Goal: Task Accomplishment & Management: Use online tool/utility

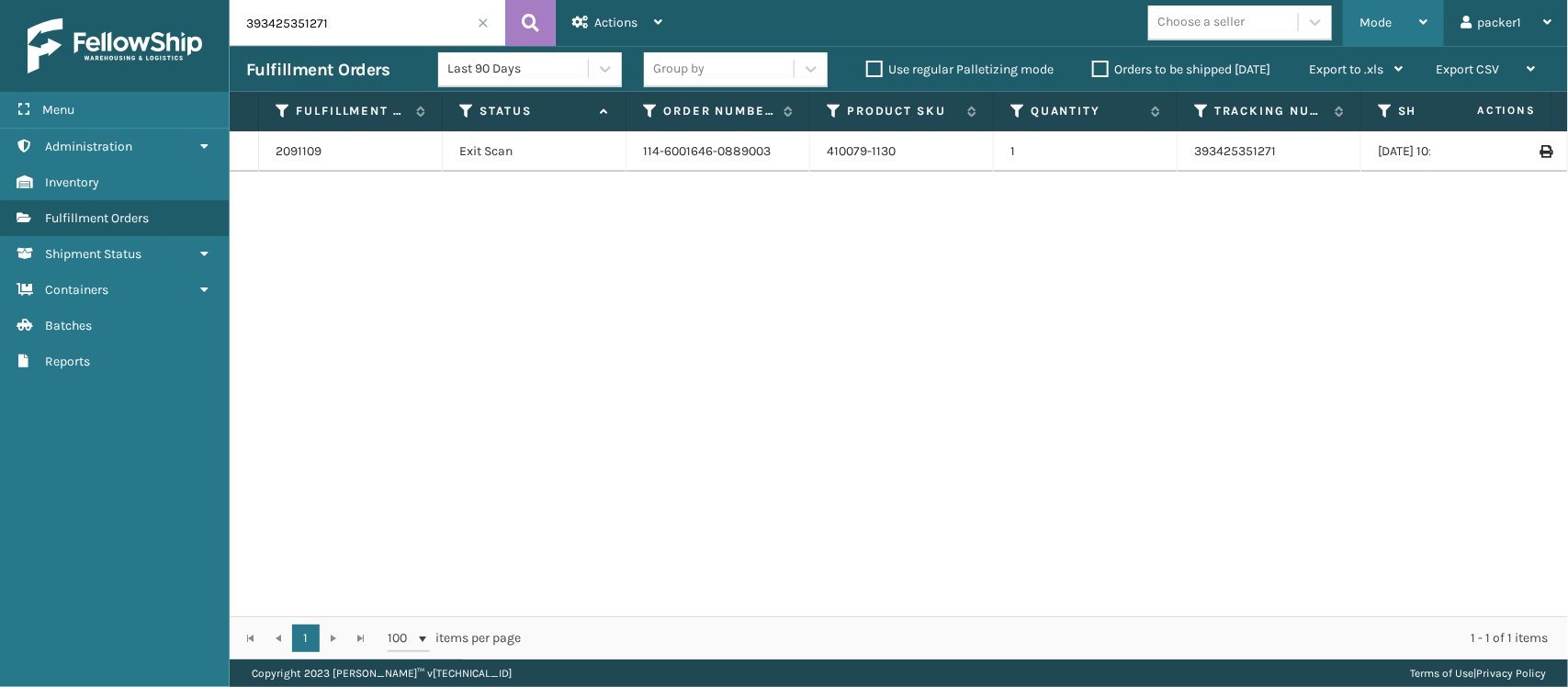
click at [1374, 2] on div "Mode" at bounding box center [1394, 23] width 68 height 46
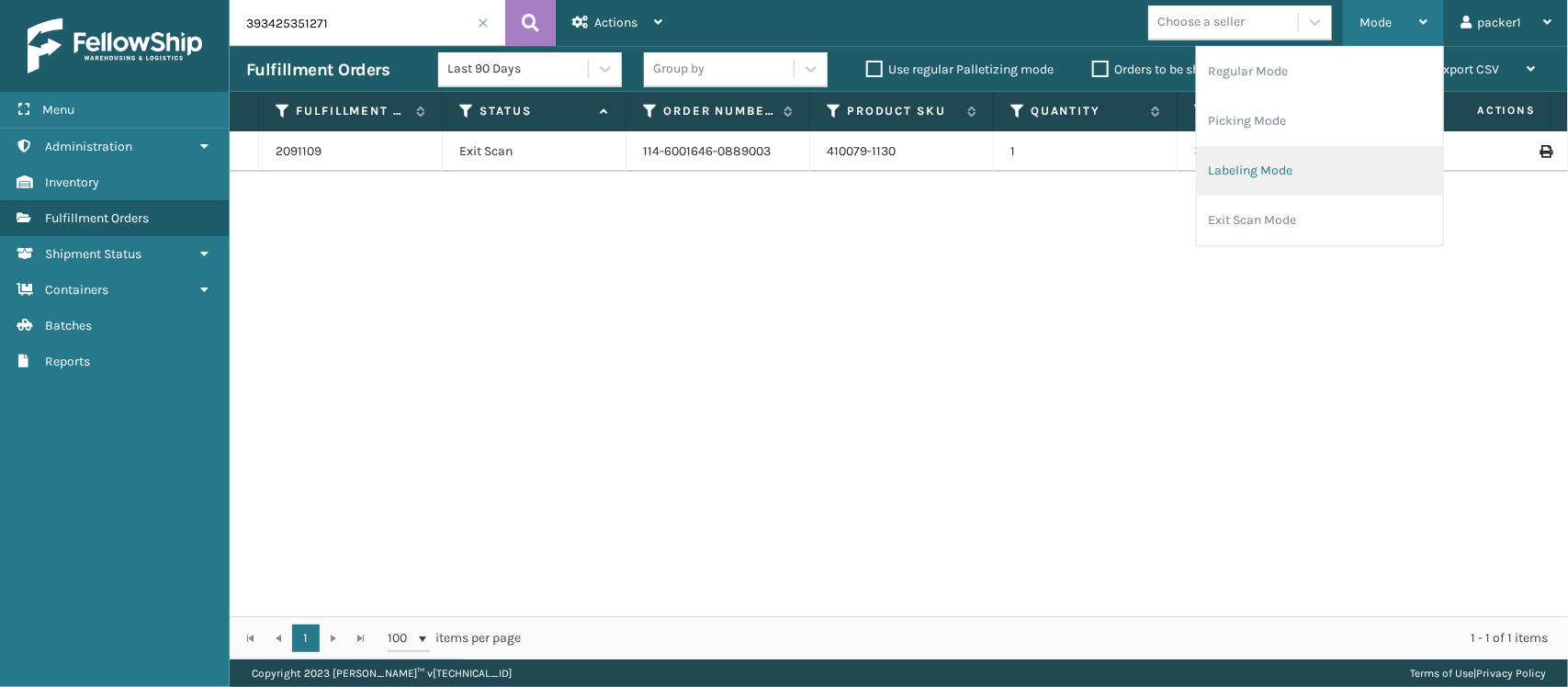
click at [1286, 175] on li "Labeling Mode" at bounding box center [1319, 171] width 246 height 50
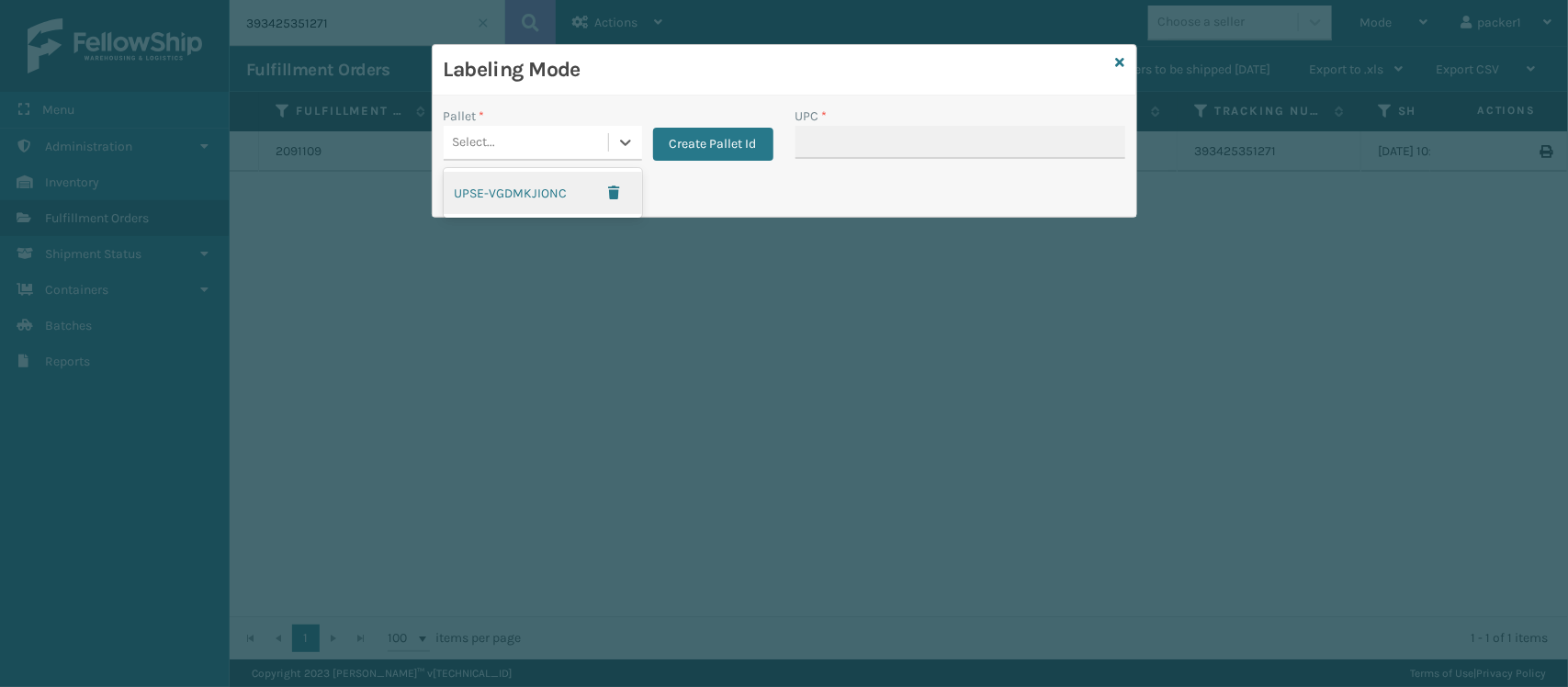
click at [530, 153] on div "Select..." at bounding box center [525, 142] width 164 height 30
click at [687, 150] on button "Create Pallet Id" at bounding box center [713, 143] width 120 height 33
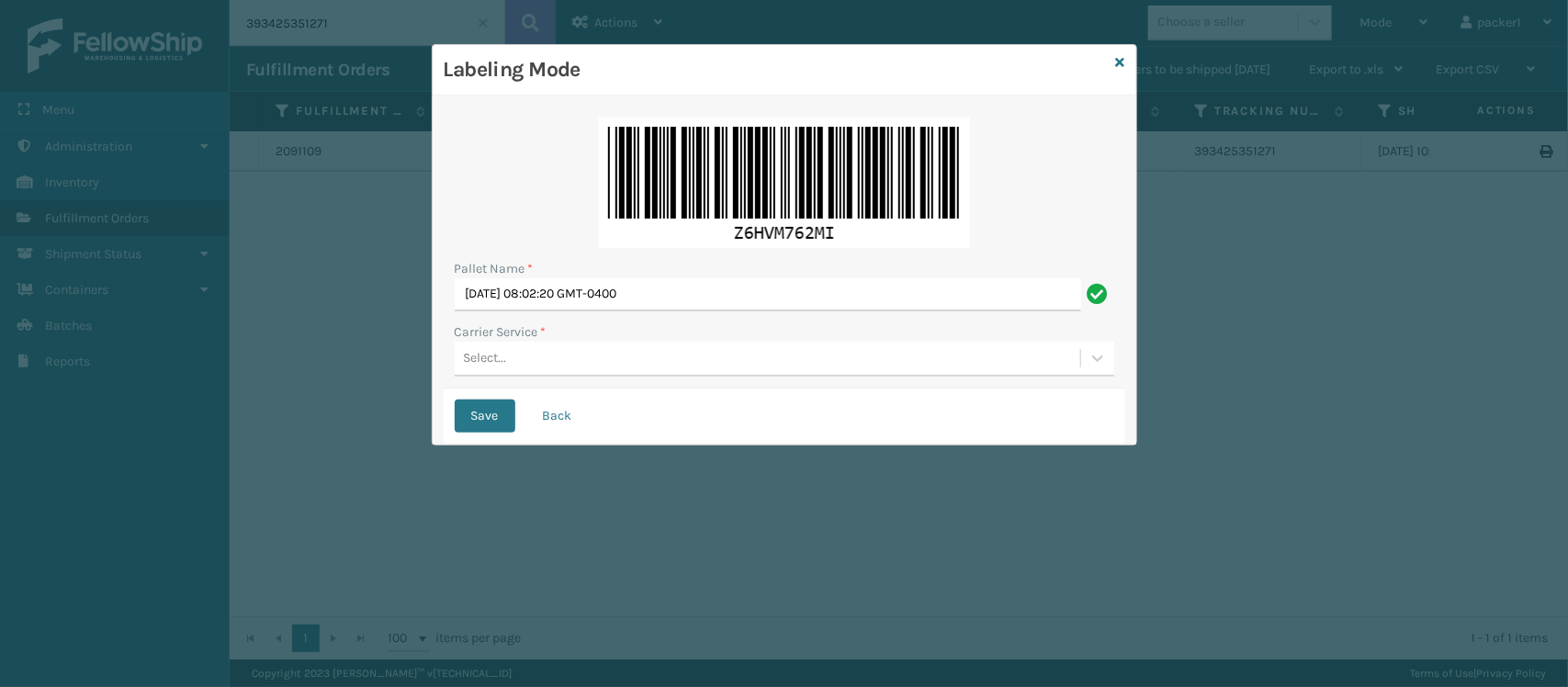
click at [574, 365] on div "Select..." at bounding box center [767, 358] width 626 height 30
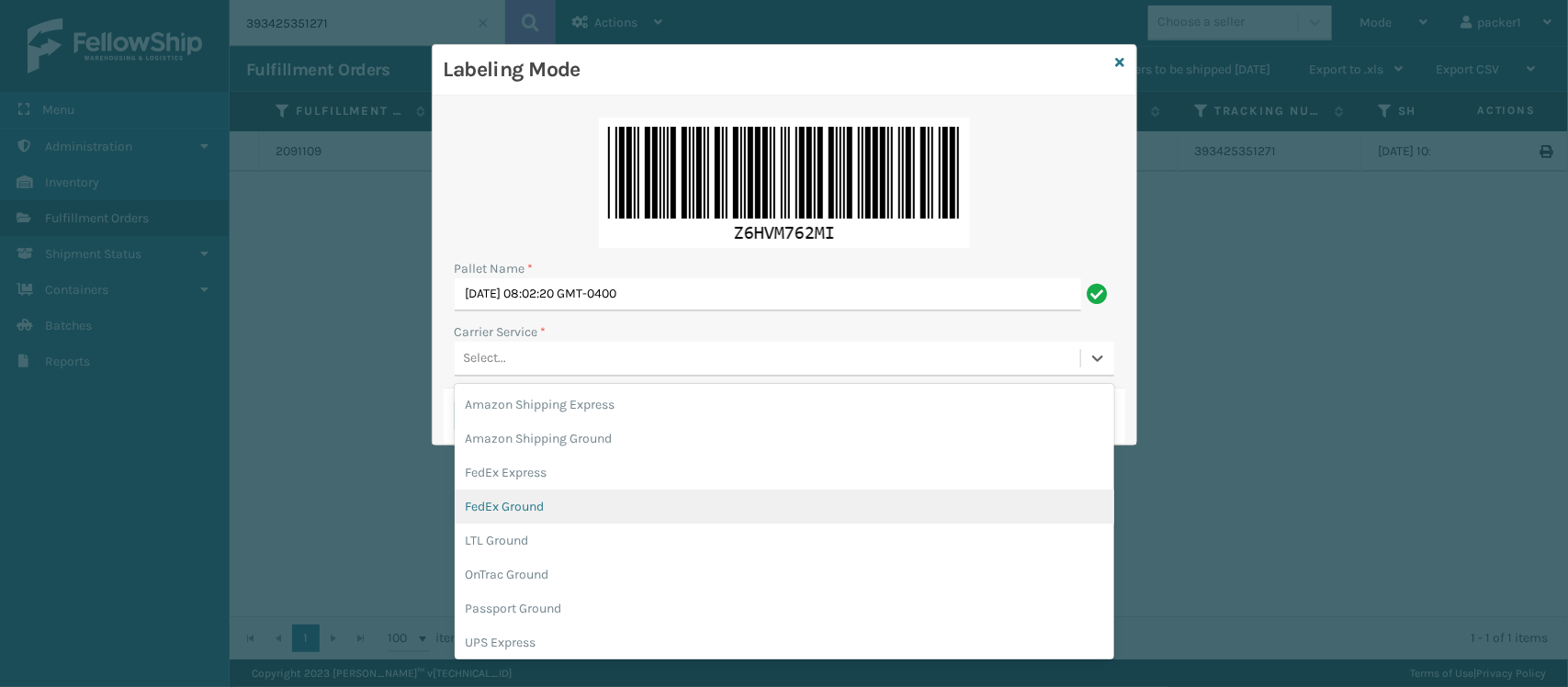
click at [523, 492] on div "FedEx Ground" at bounding box center [784, 506] width 660 height 34
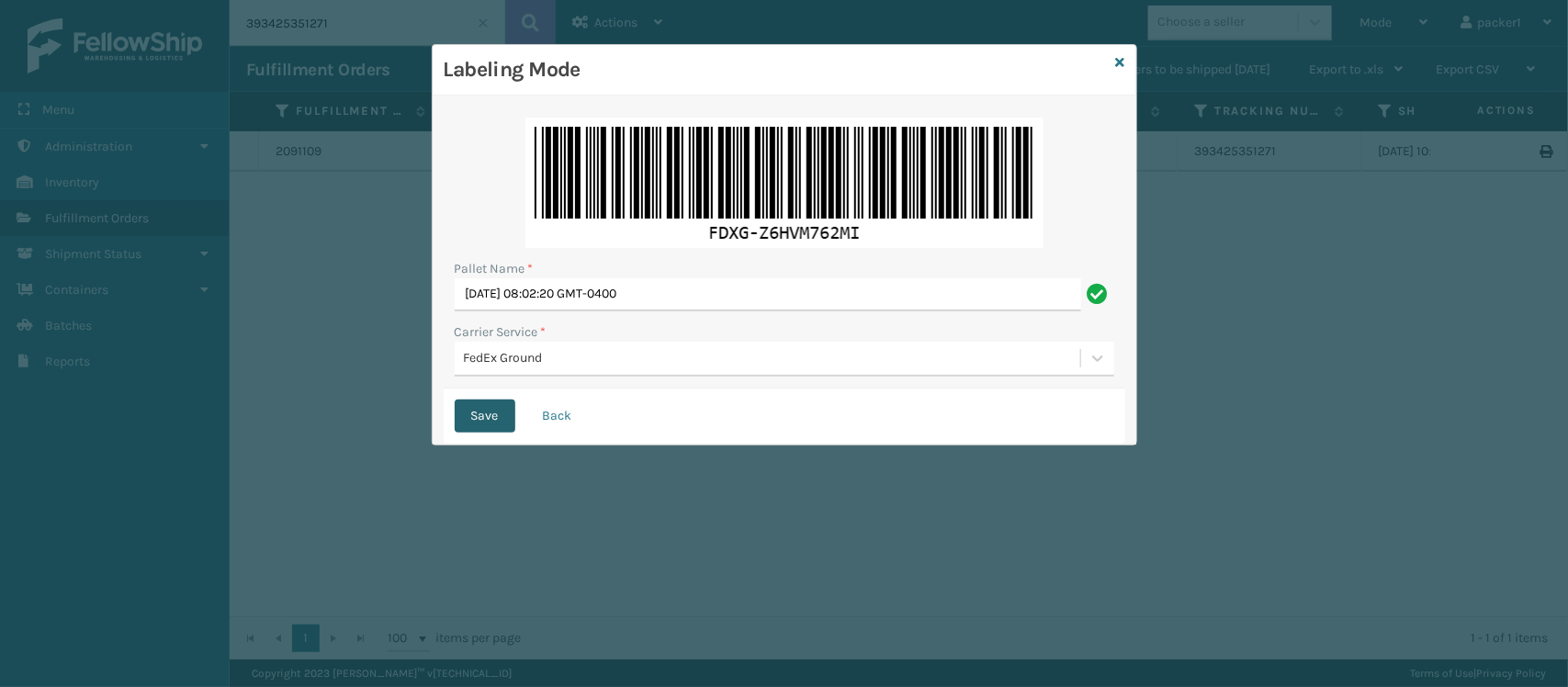
click at [469, 418] on button "Save" at bounding box center [485, 416] width 61 height 33
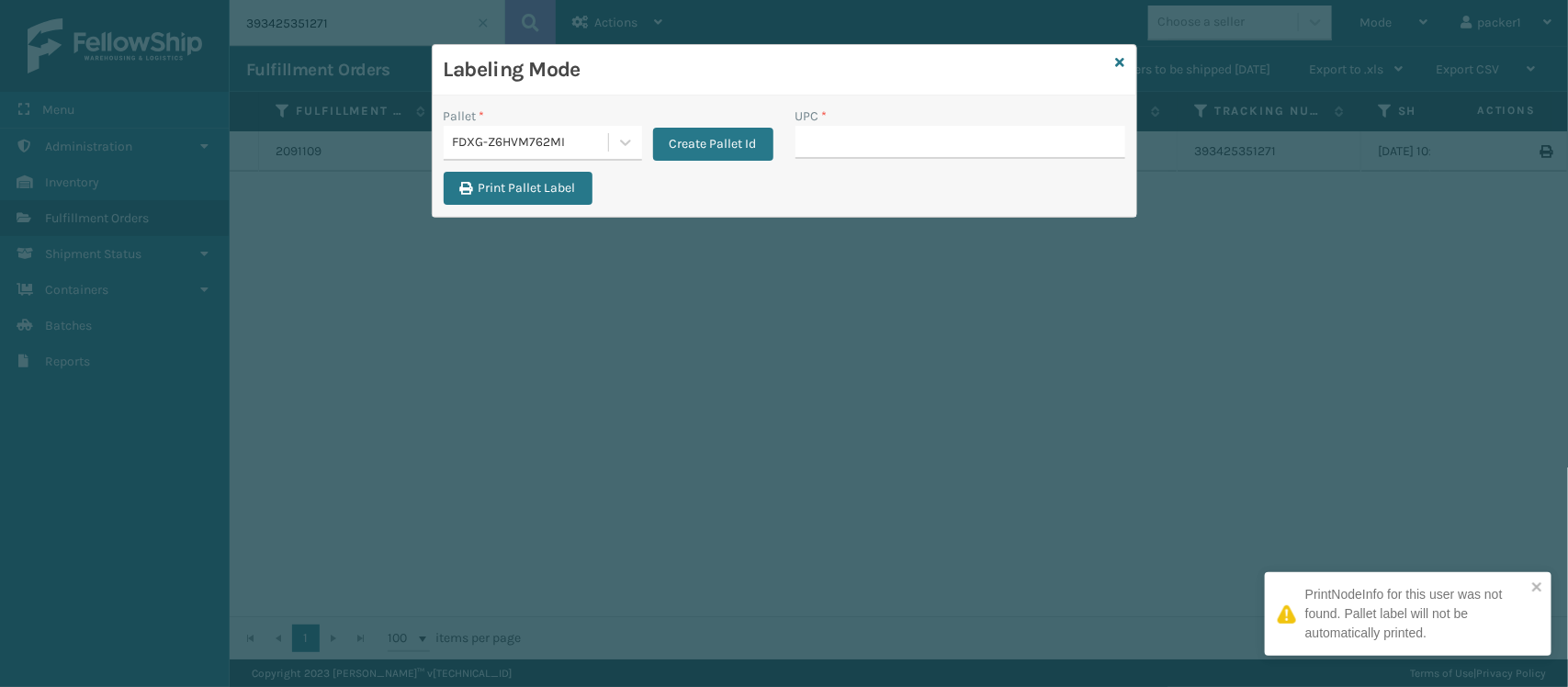
click at [852, 133] on input "UPC *" at bounding box center [961, 142] width 330 height 33
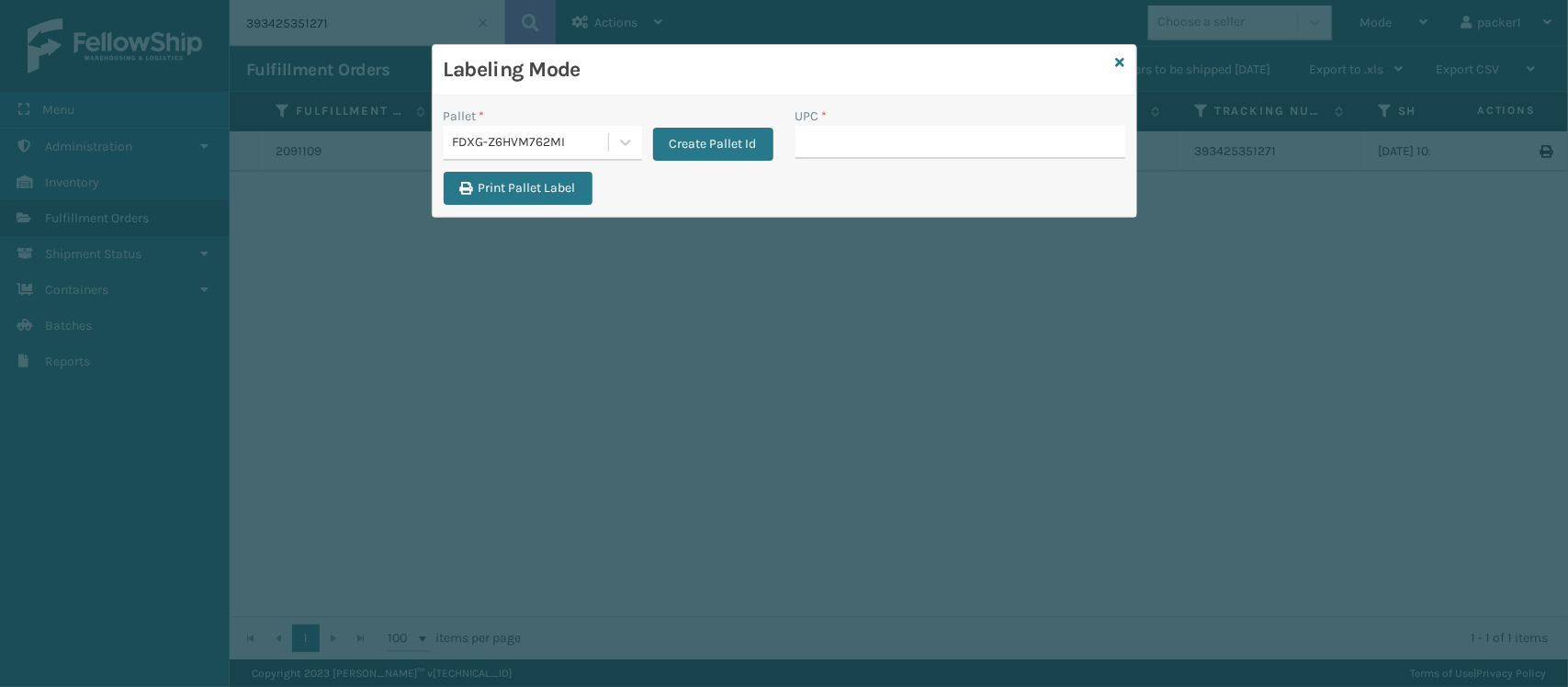
click at [909, 145] on input "UPC *" at bounding box center [961, 142] width 330 height 33
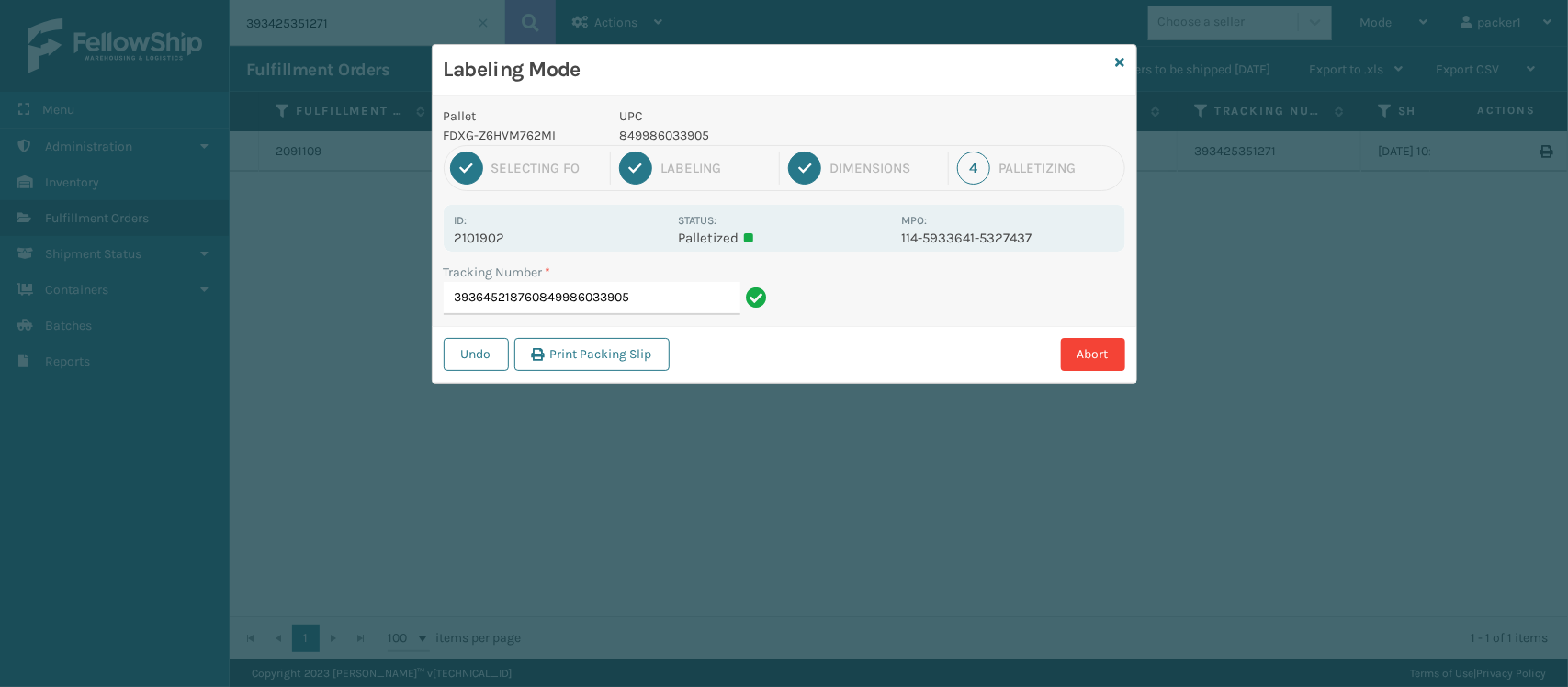
type input "393645218760849986033905"
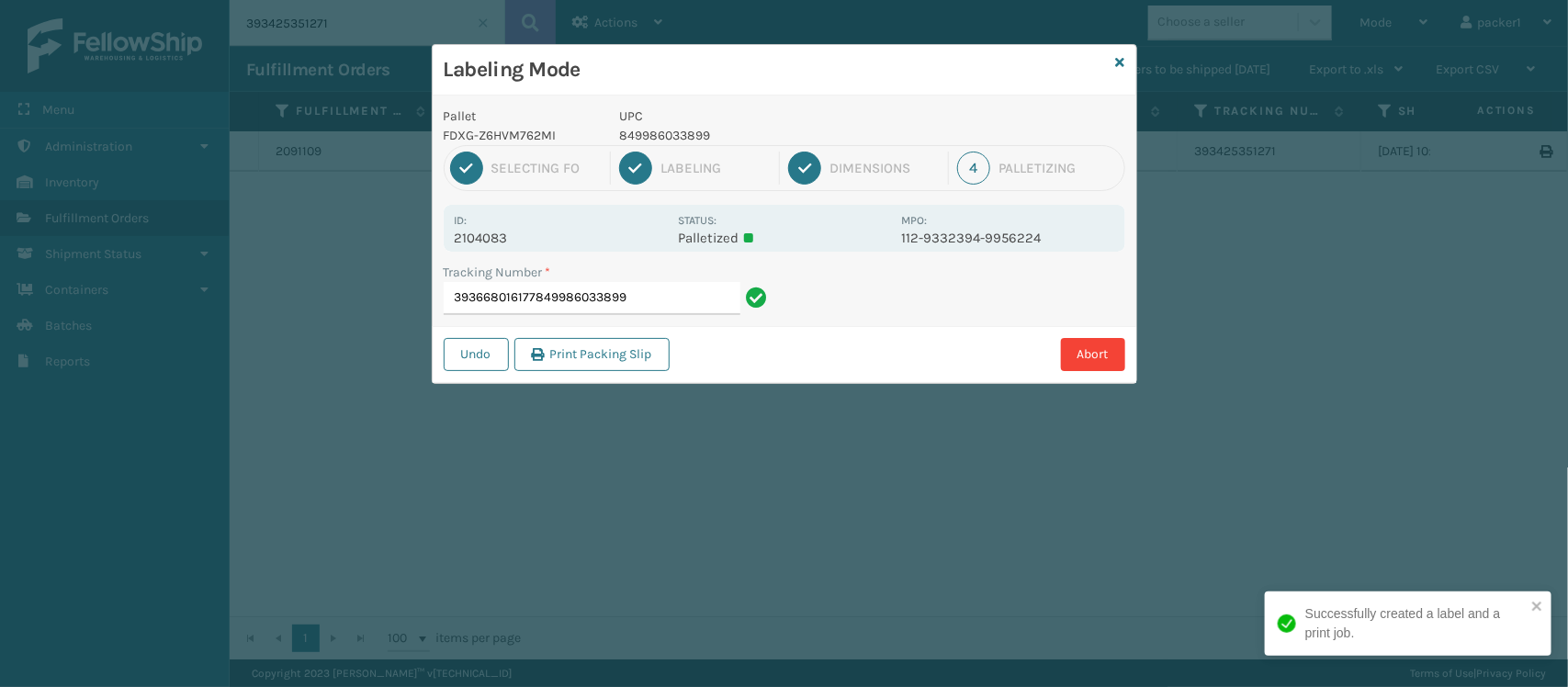
type input "393668016177849986033899"
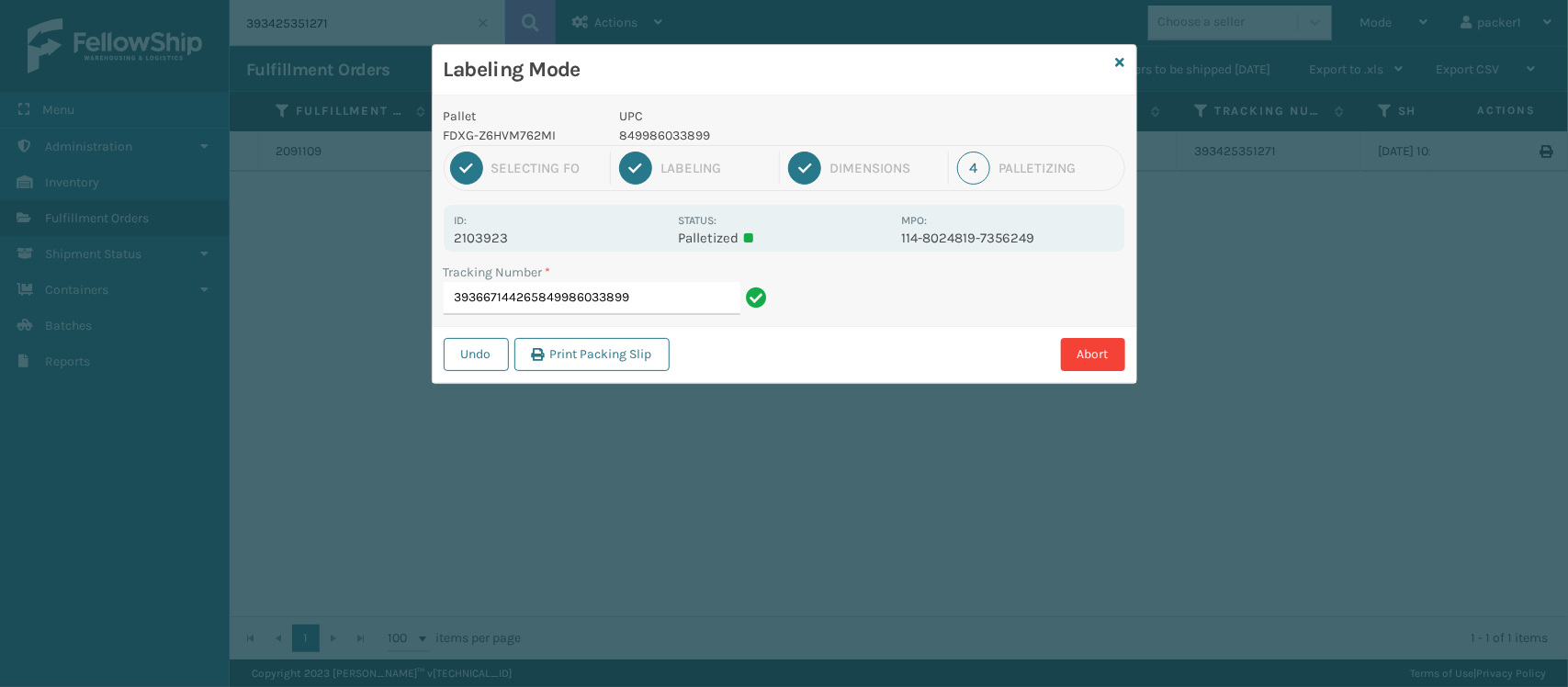
type input "393667144265849986033899"
